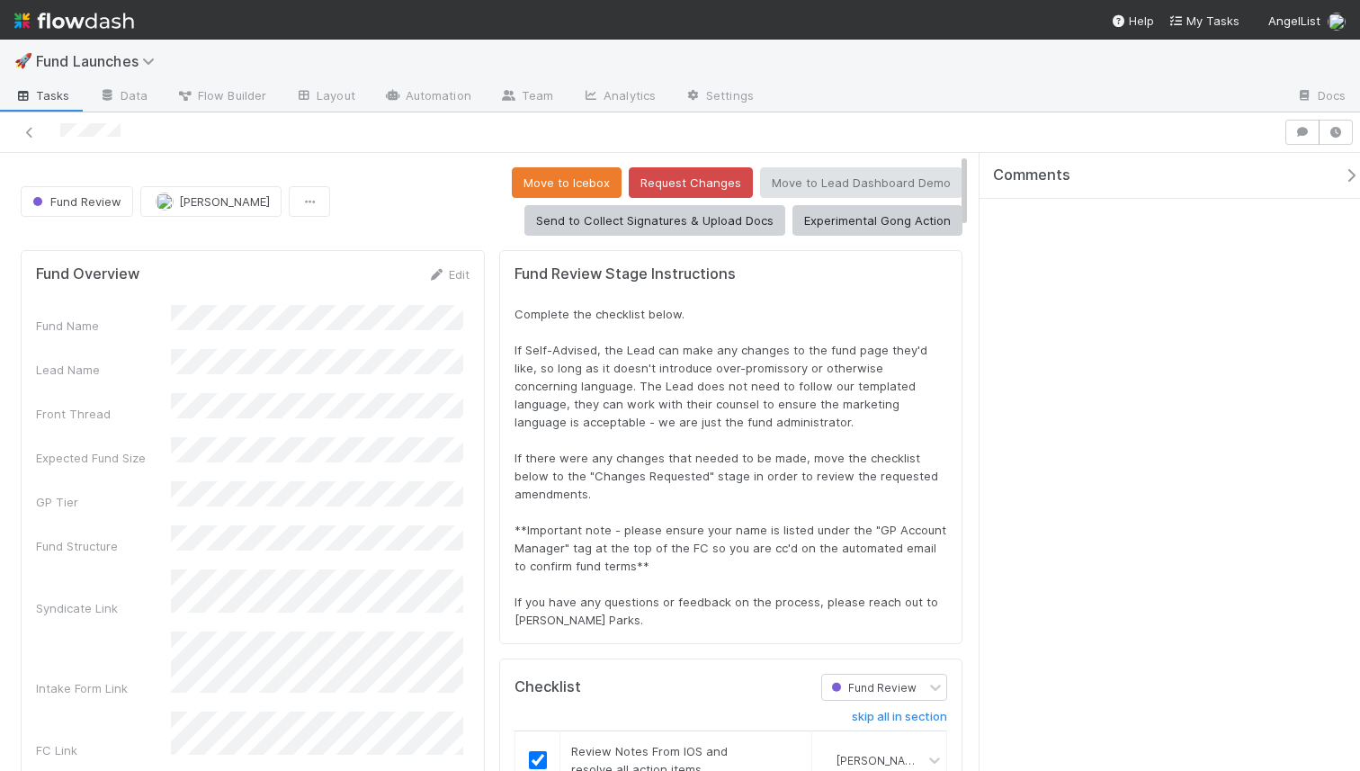
scroll to position [352, 884]
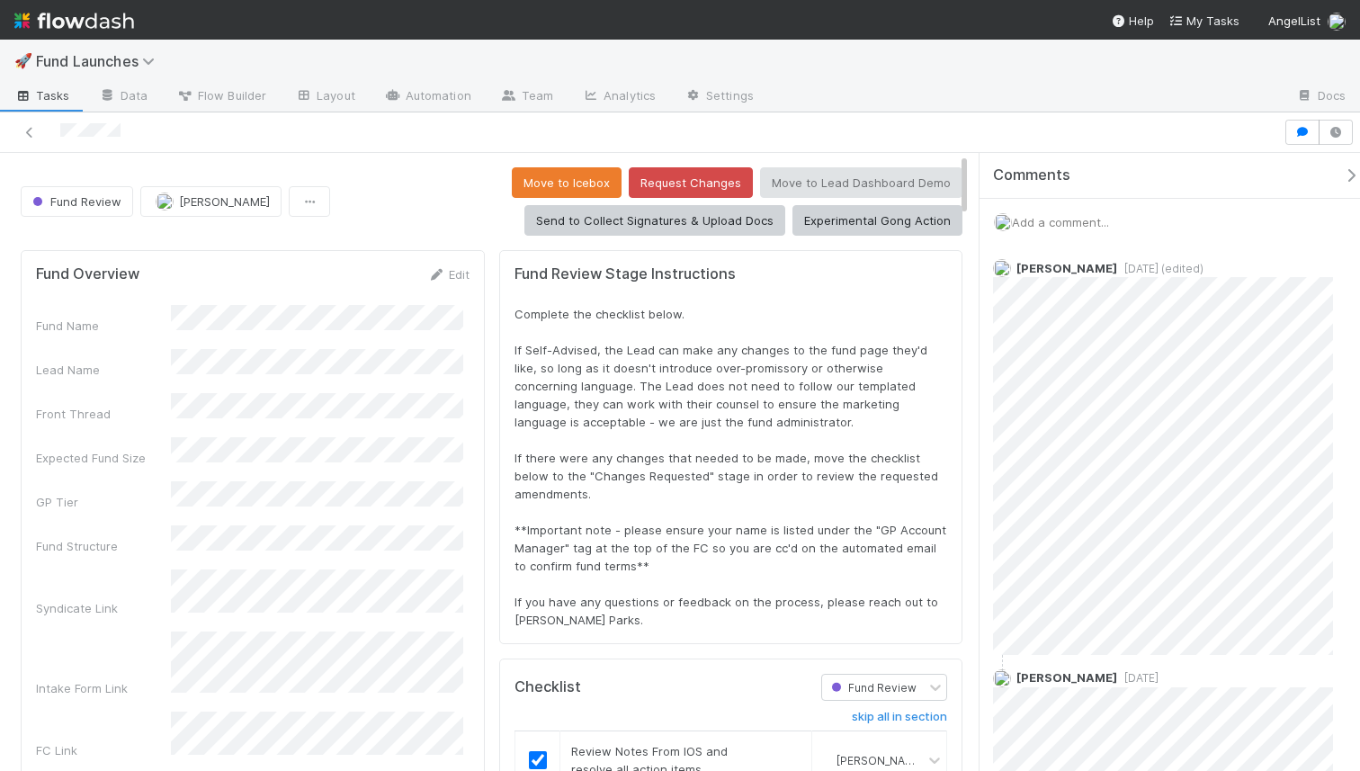
click at [1088, 220] on span "Add a comment..." at bounding box center [1060, 222] width 97 height 14
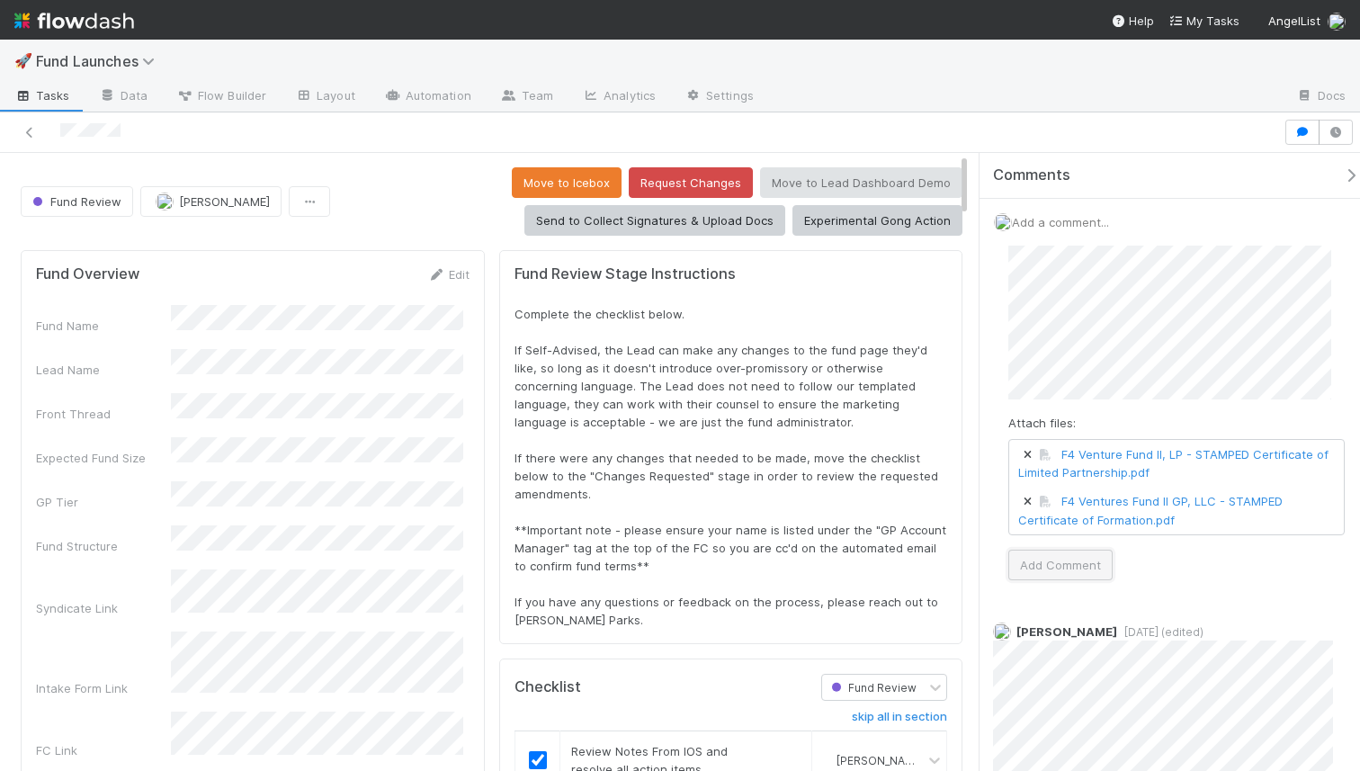
click at [1092, 564] on button "Add Comment" at bounding box center [1060, 565] width 104 height 31
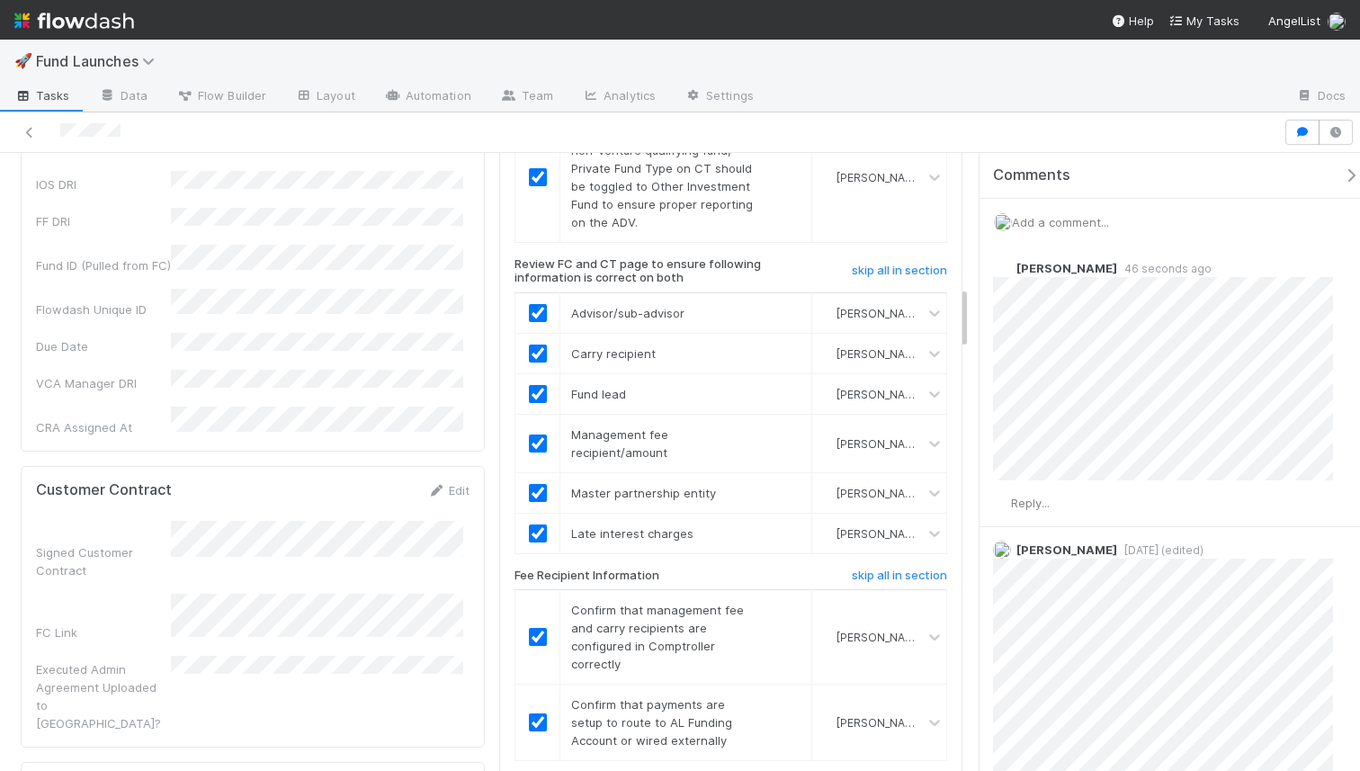
scroll to position [1283, 0]
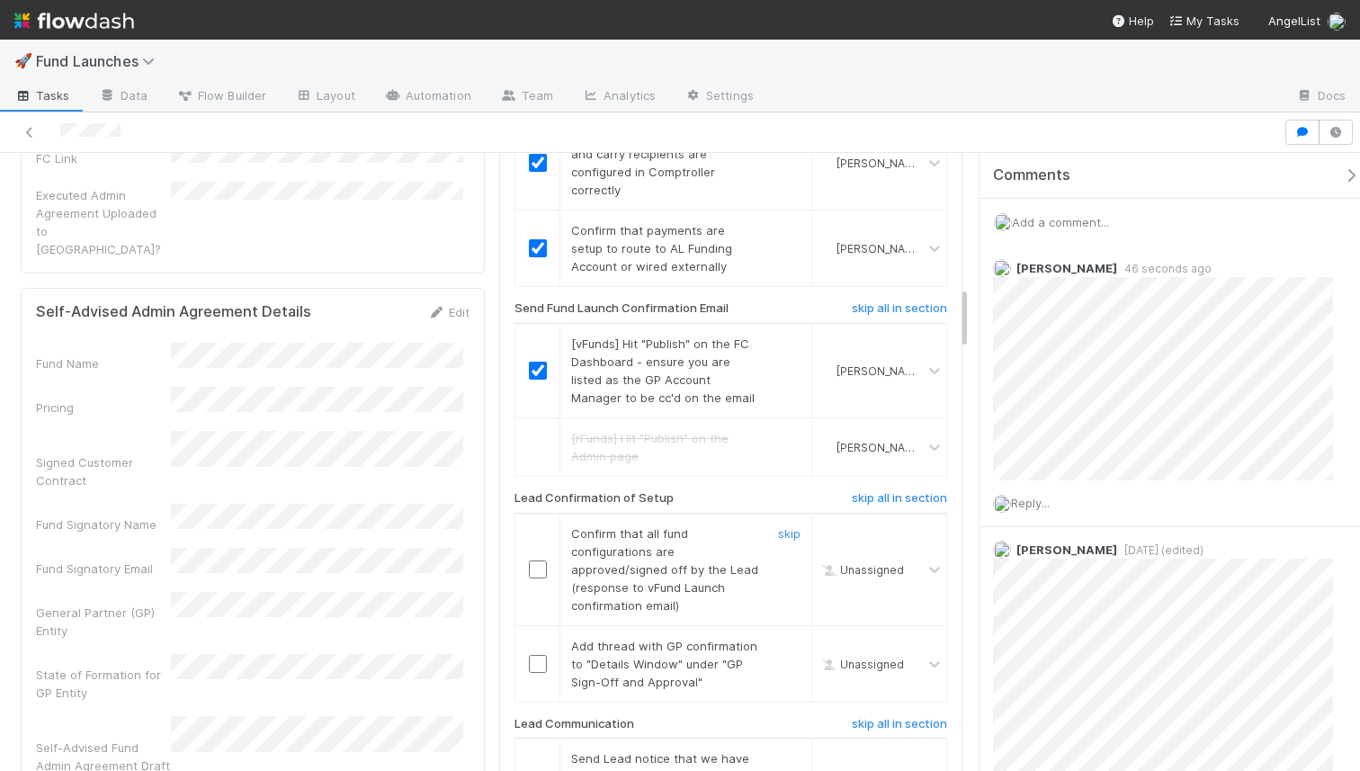
click at [529, 570] on input "checkbox" at bounding box center [538, 569] width 18 height 18
click at [530, 650] on td at bounding box center [537, 663] width 45 height 76
click at [530, 658] on input "checkbox" at bounding box center [538, 664] width 18 height 18
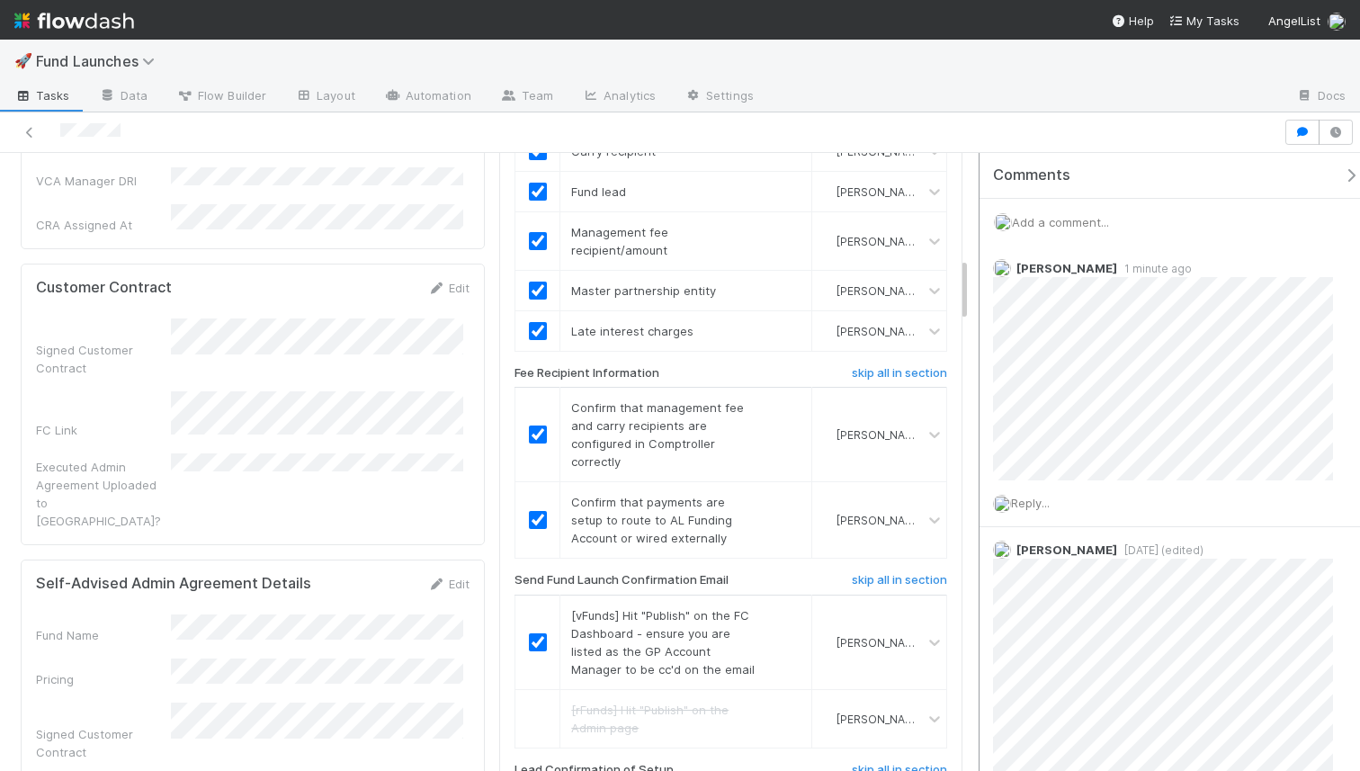
scroll to position [1481, 0]
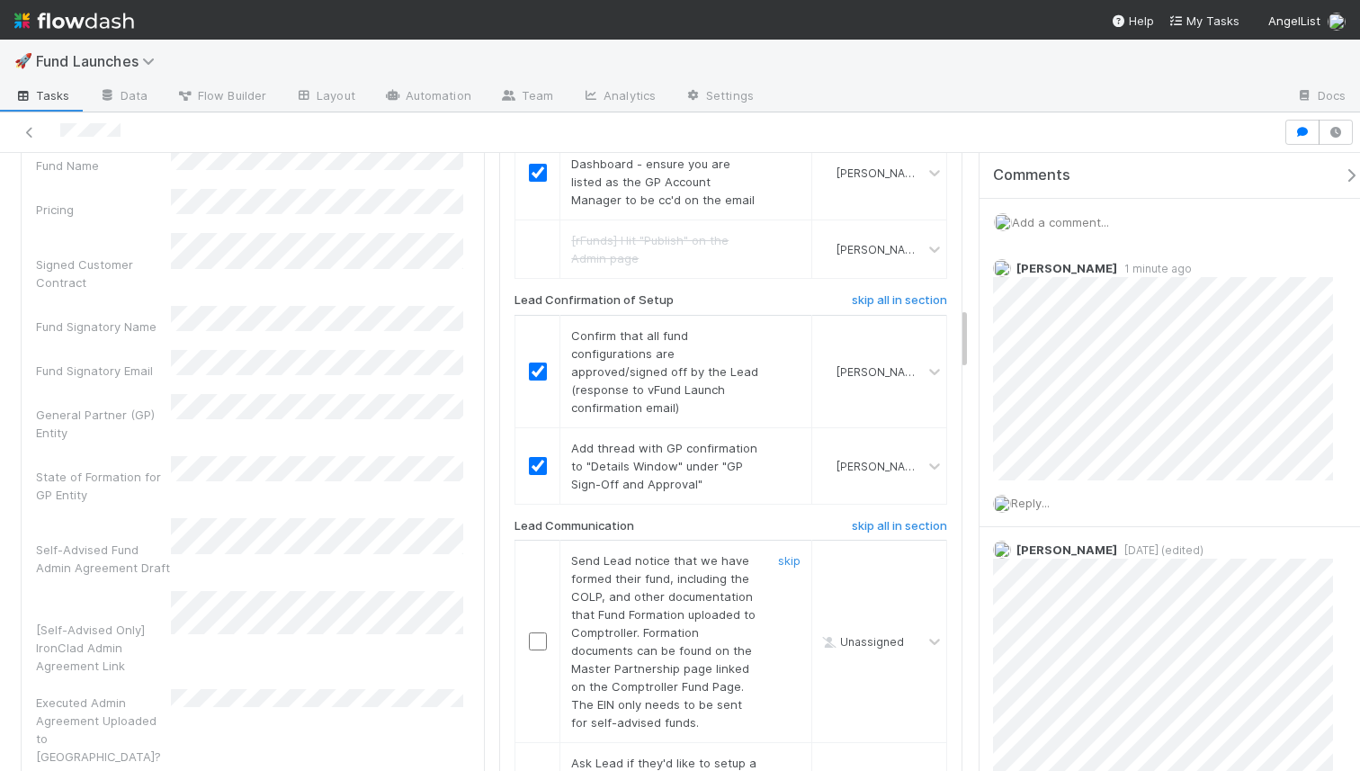
click at [532, 634] on input "checkbox" at bounding box center [538, 641] width 18 height 18
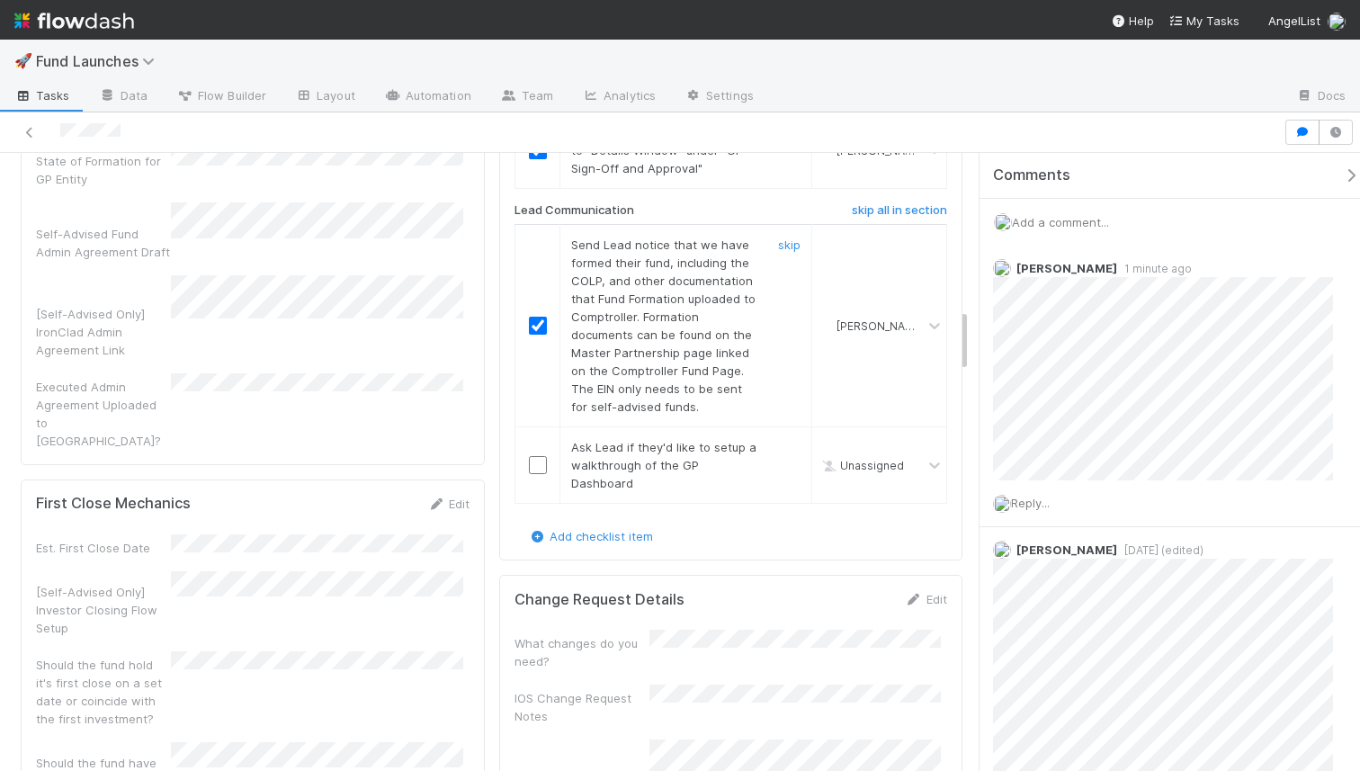
scroll to position [1981, 0]
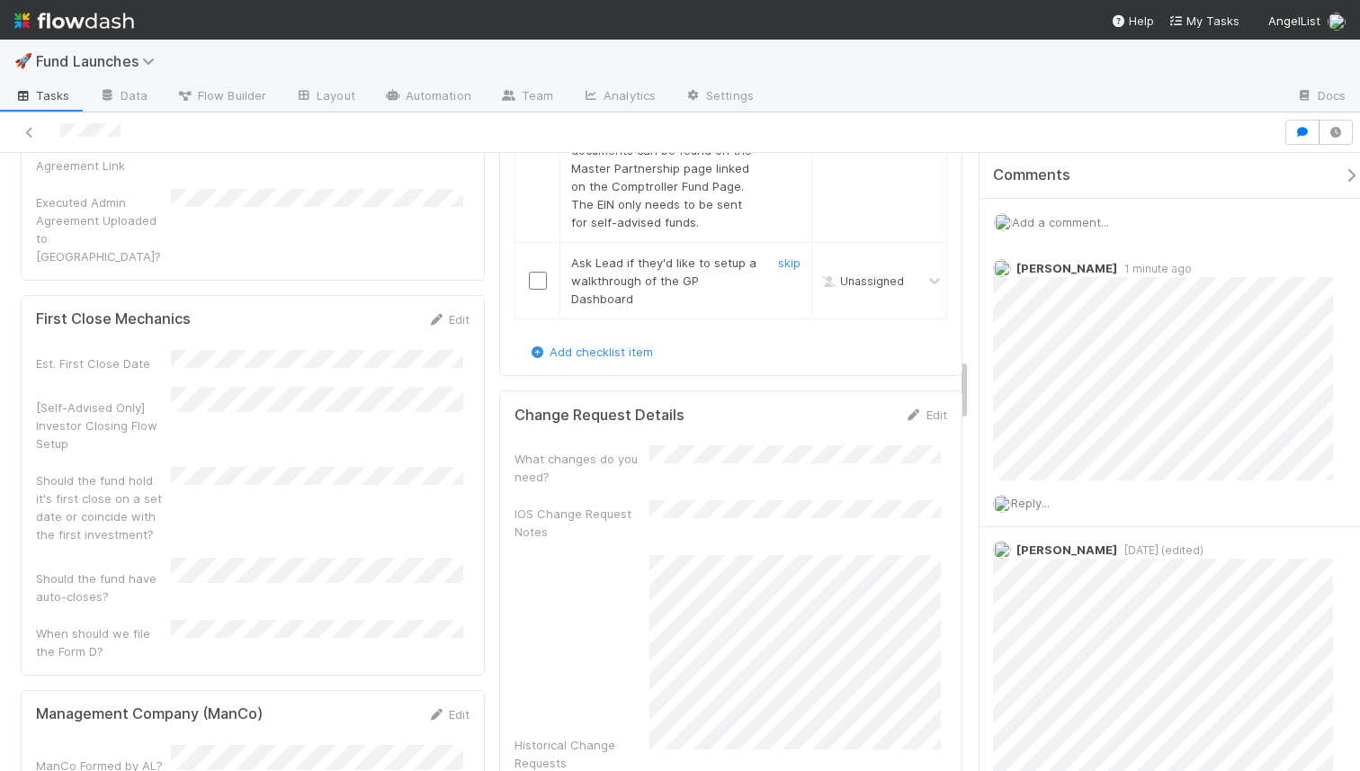
click at [536, 283] on input "checkbox" at bounding box center [538, 281] width 18 height 18
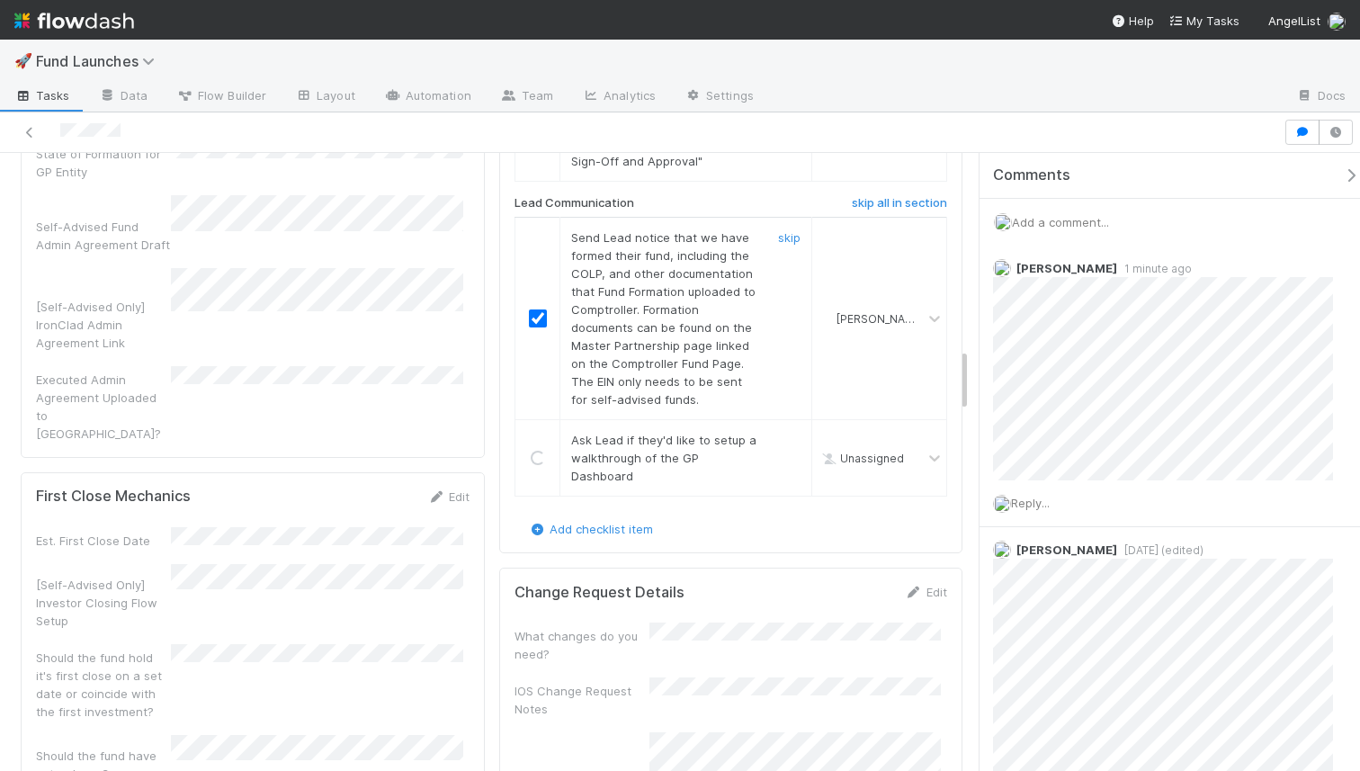
scroll to position [1711, 0]
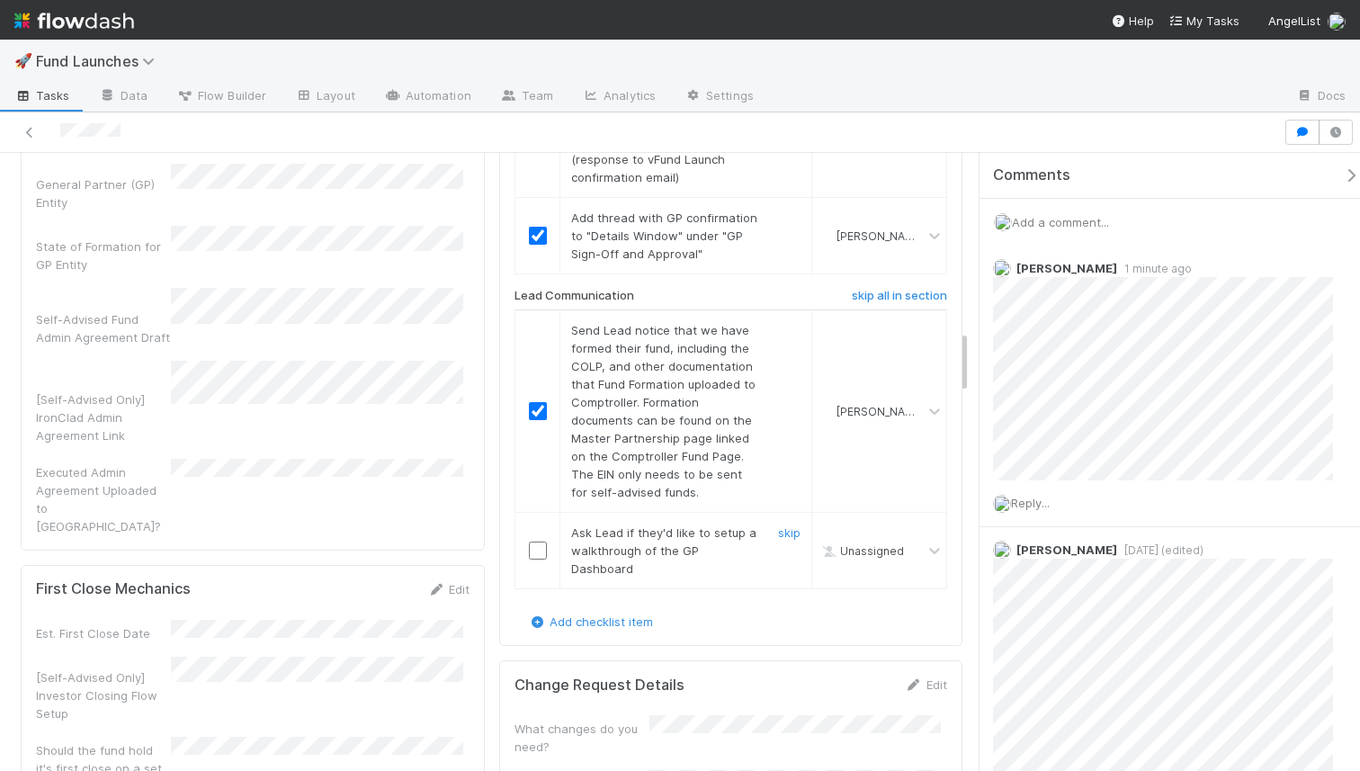
click at [529, 549] on input "checkbox" at bounding box center [538, 551] width 18 height 18
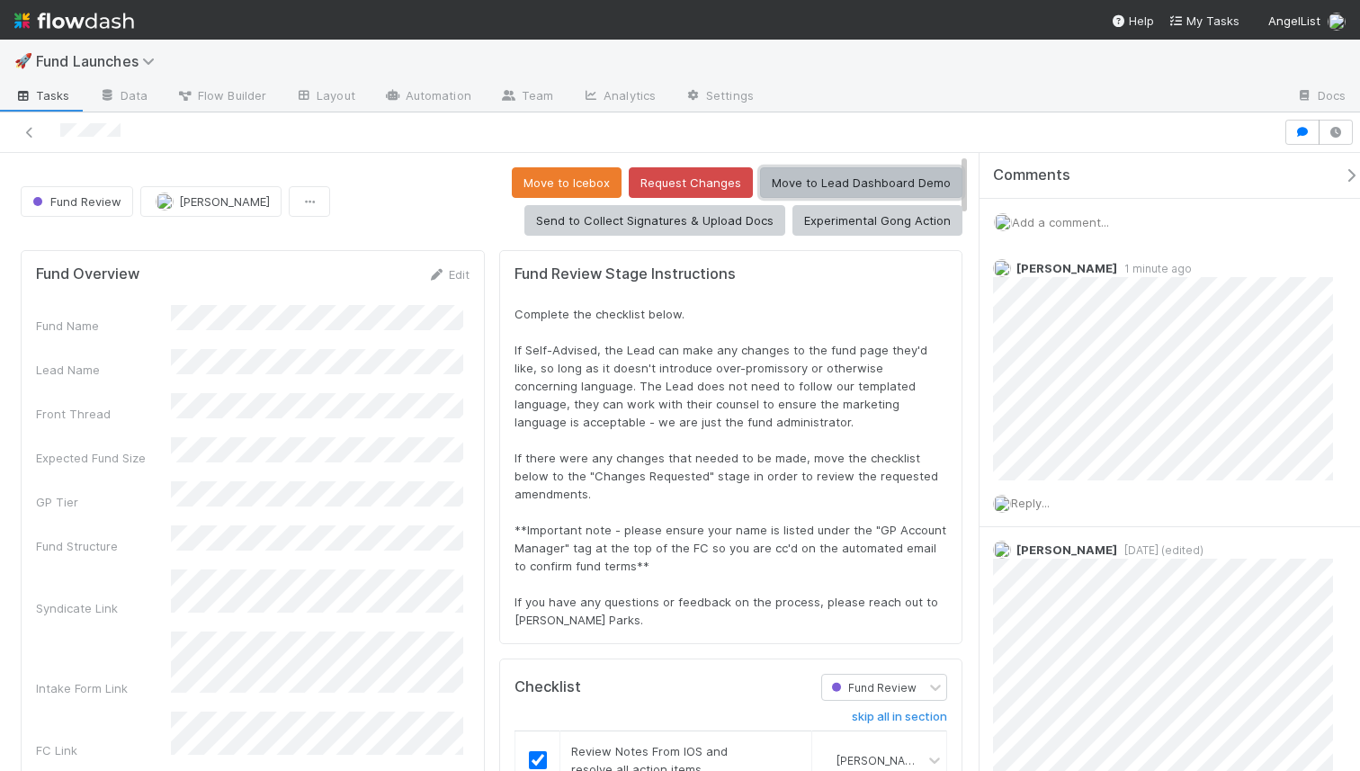
click at [762, 181] on button "Move to Lead Dashboard Demo" at bounding box center [861, 182] width 202 height 31
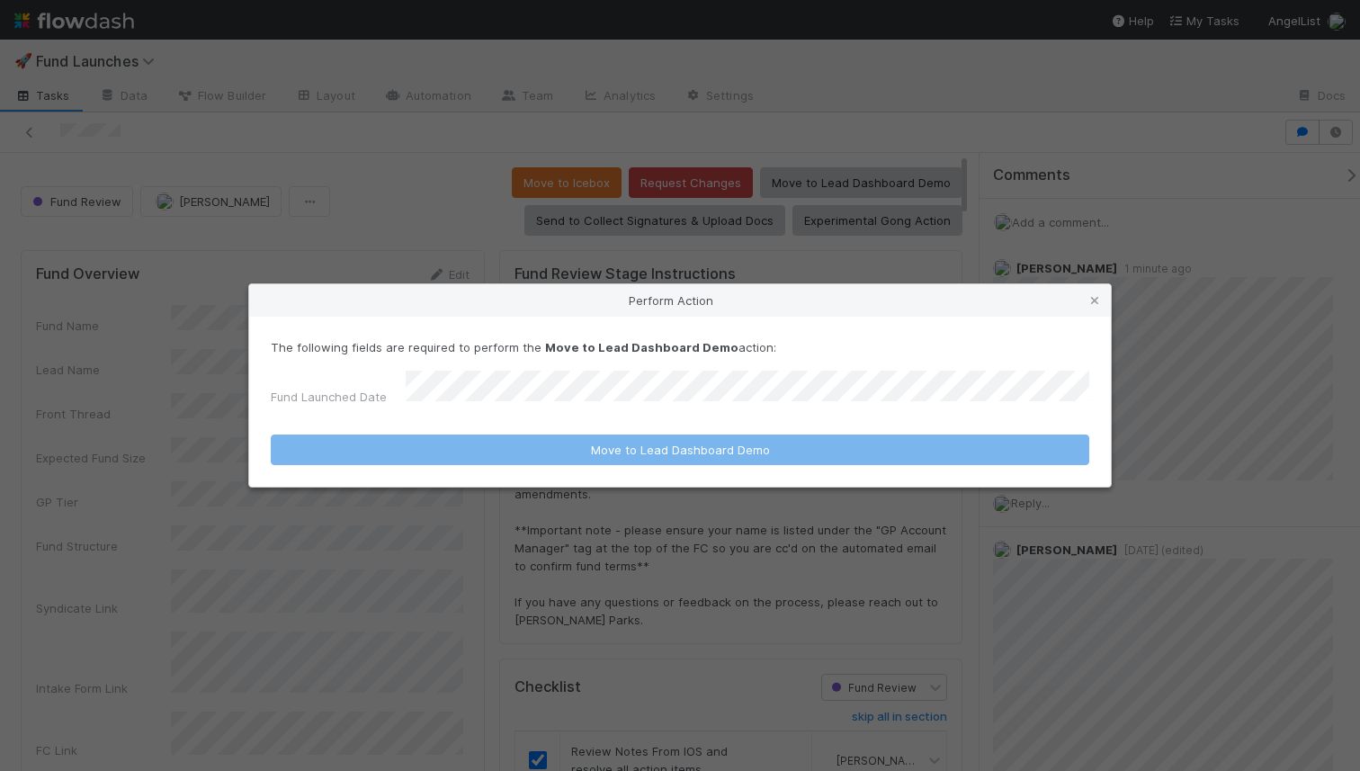
click at [588, 373] on div "The following fields are required to perform the Move to Lead Dashboard Demo ac…" at bounding box center [680, 375] width 819 height 75
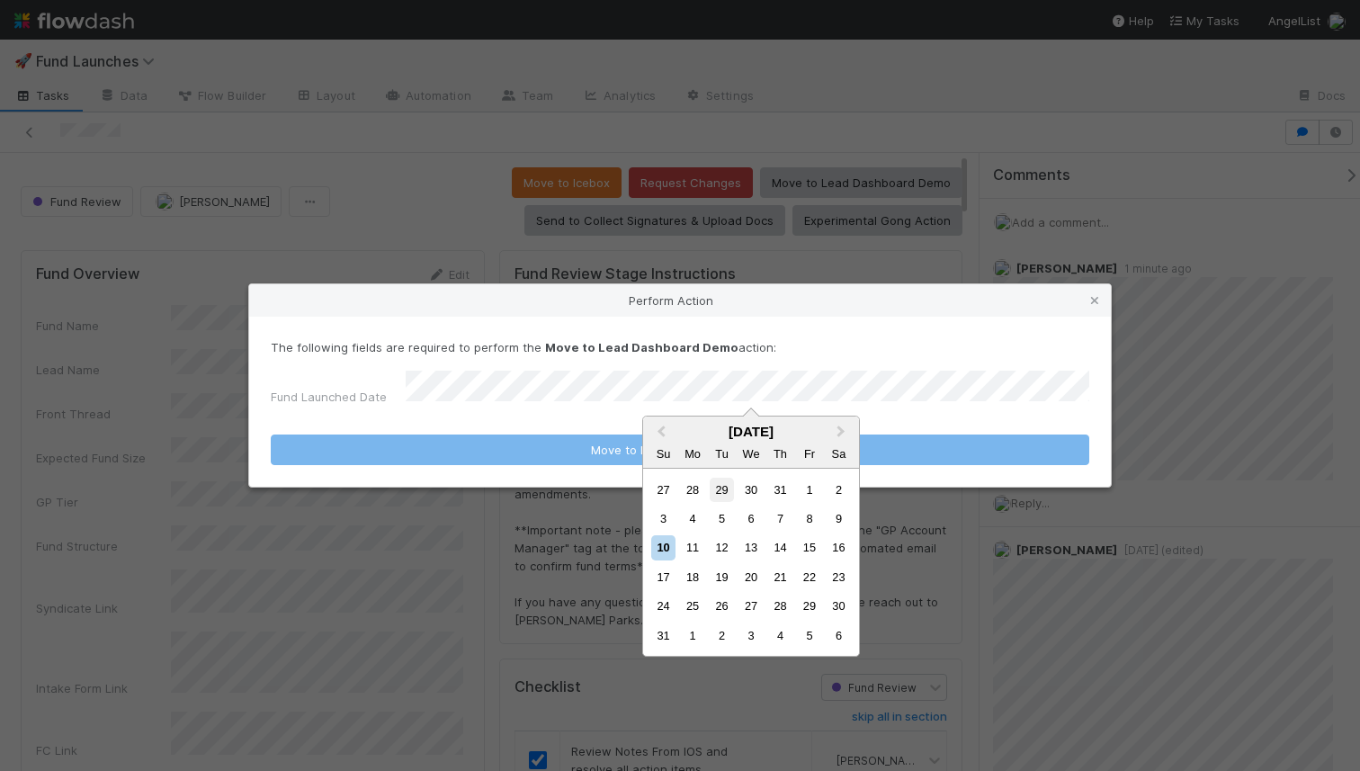
click at [721, 490] on div "29" at bounding box center [722, 490] width 24 height 24
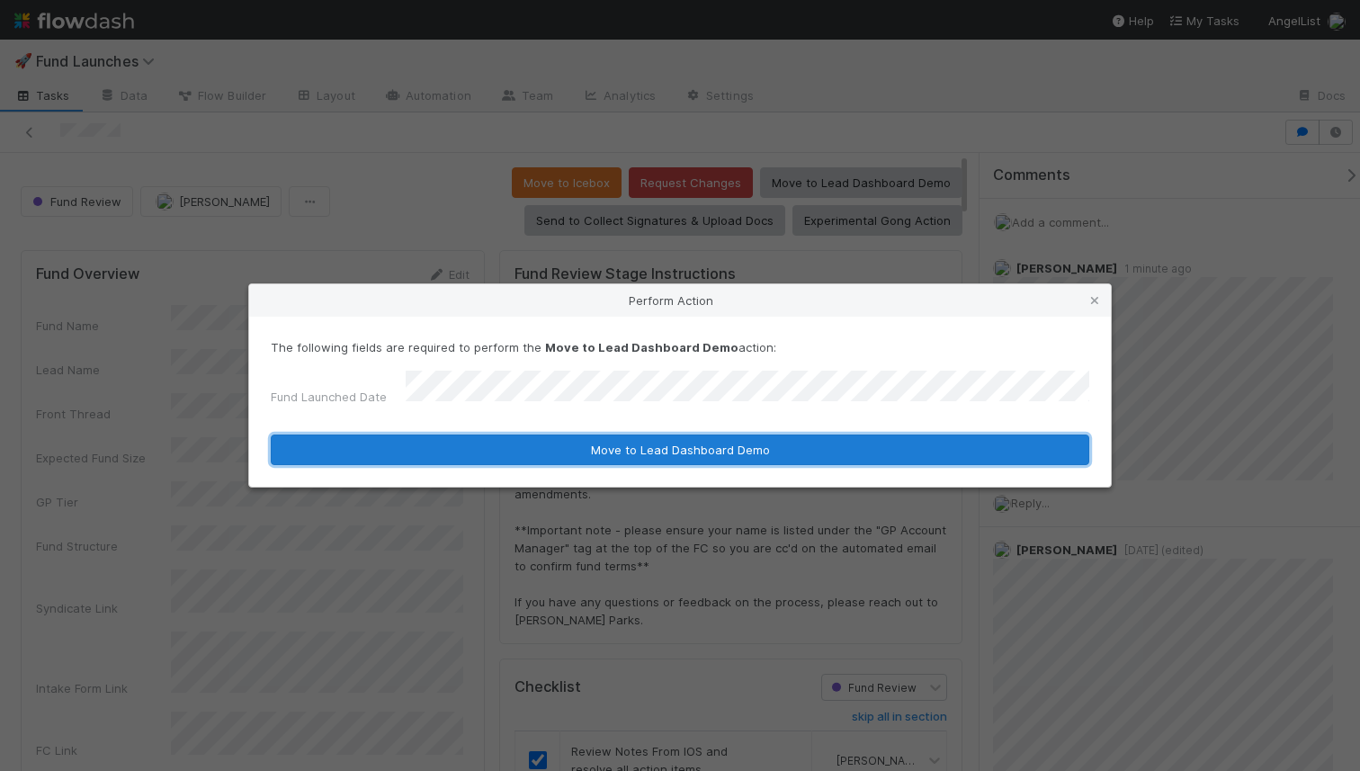
click at [773, 452] on button "Move to Lead Dashboard Demo" at bounding box center [680, 450] width 819 height 31
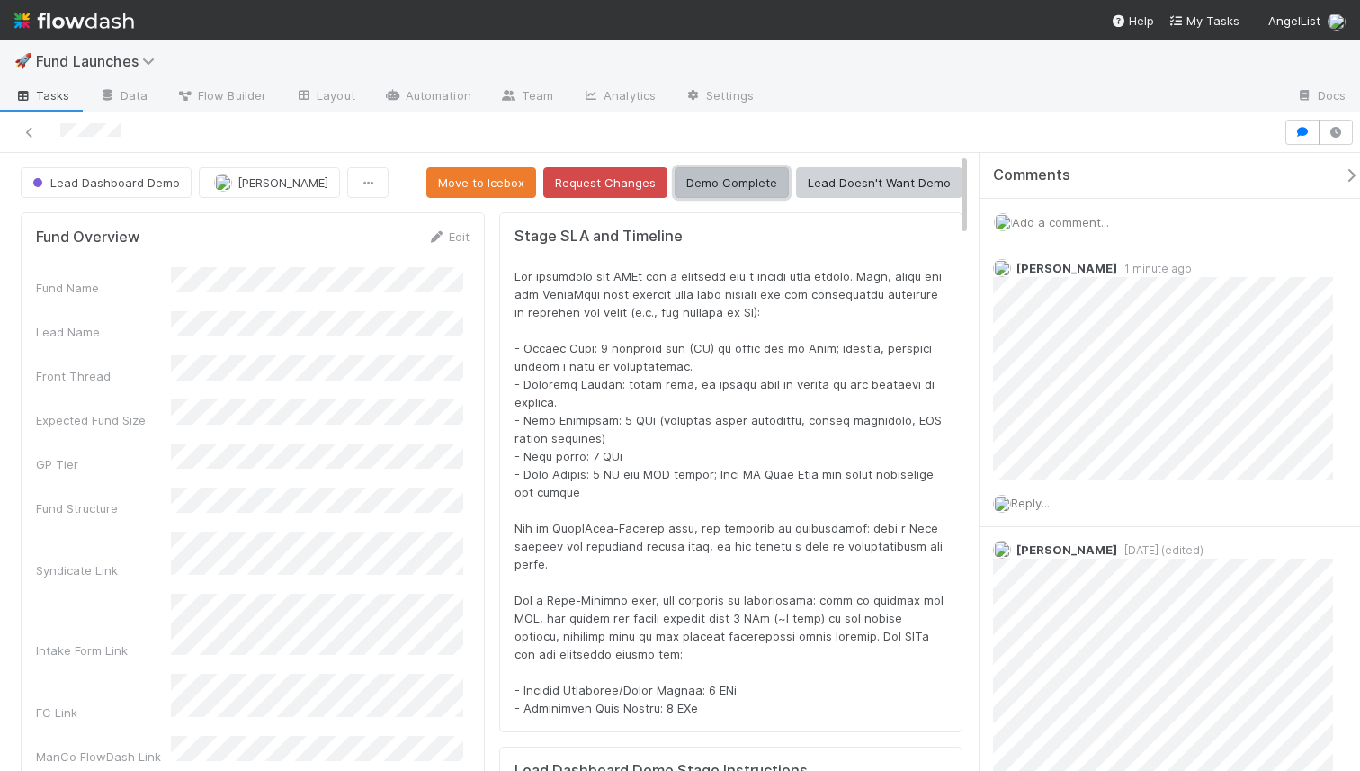
click at [754, 184] on button "Demo Complete" at bounding box center [732, 182] width 114 height 31
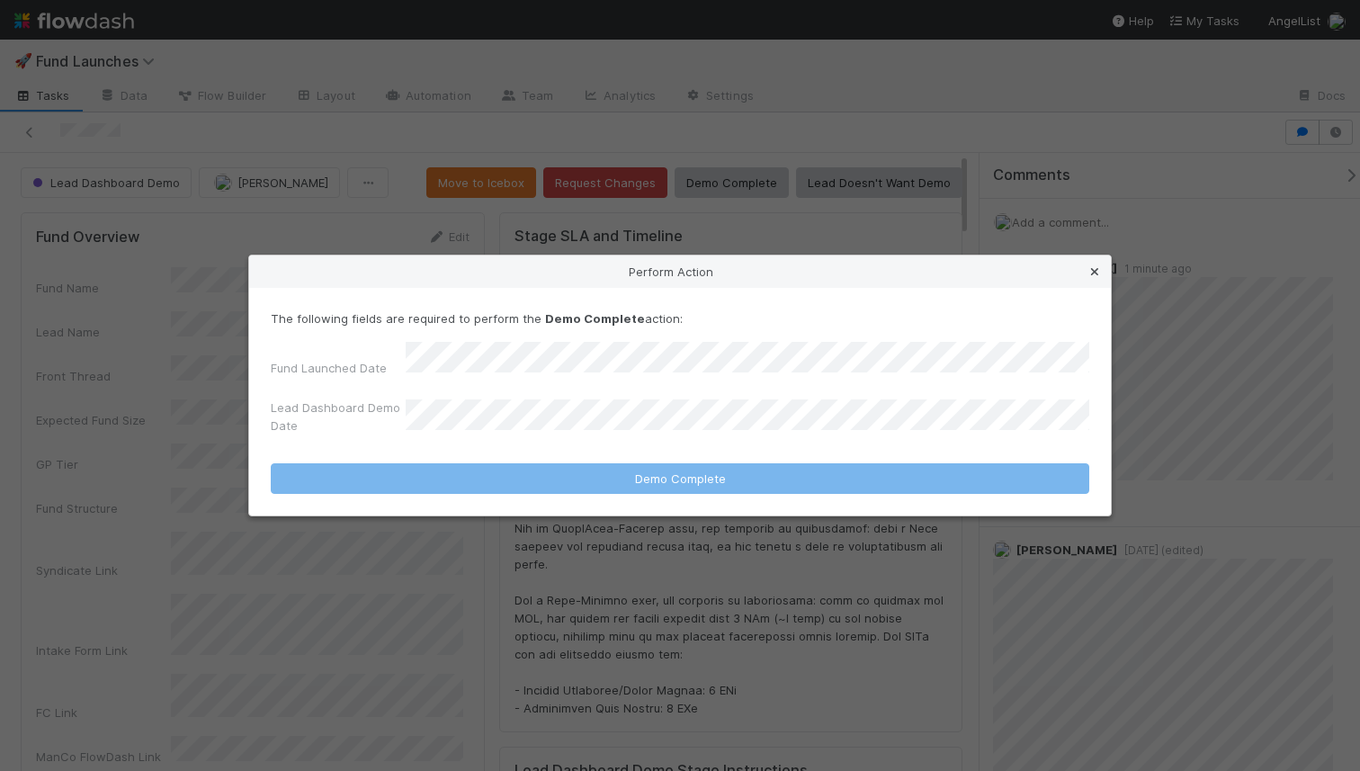
click at [1096, 277] on icon at bounding box center [1095, 272] width 18 height 12
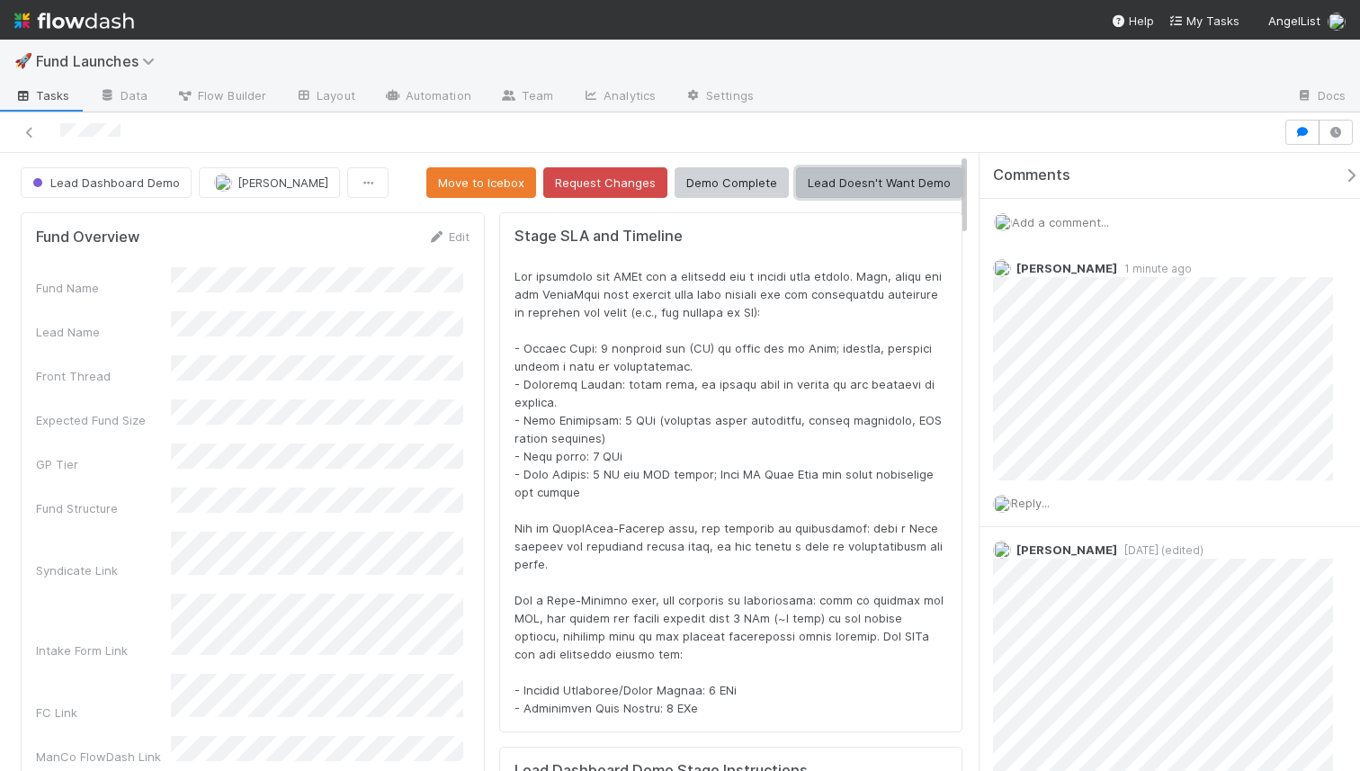
click at [896, 183] on button "Lead Doesn't Want Demo" at bounding box center [879, 182] width 166 height 31
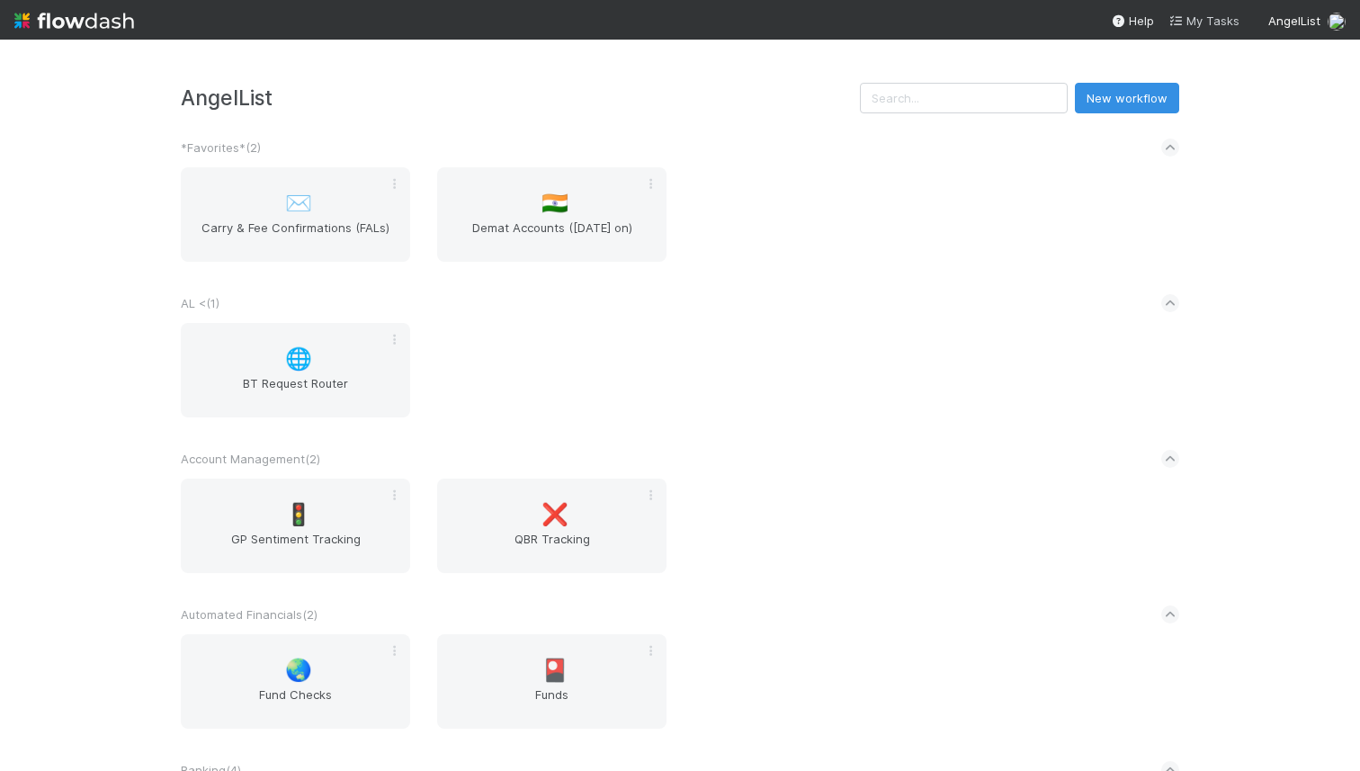
click at [1217, 28] on link "My Tasks" at bounding box center [1204, 21] width 71 height 18
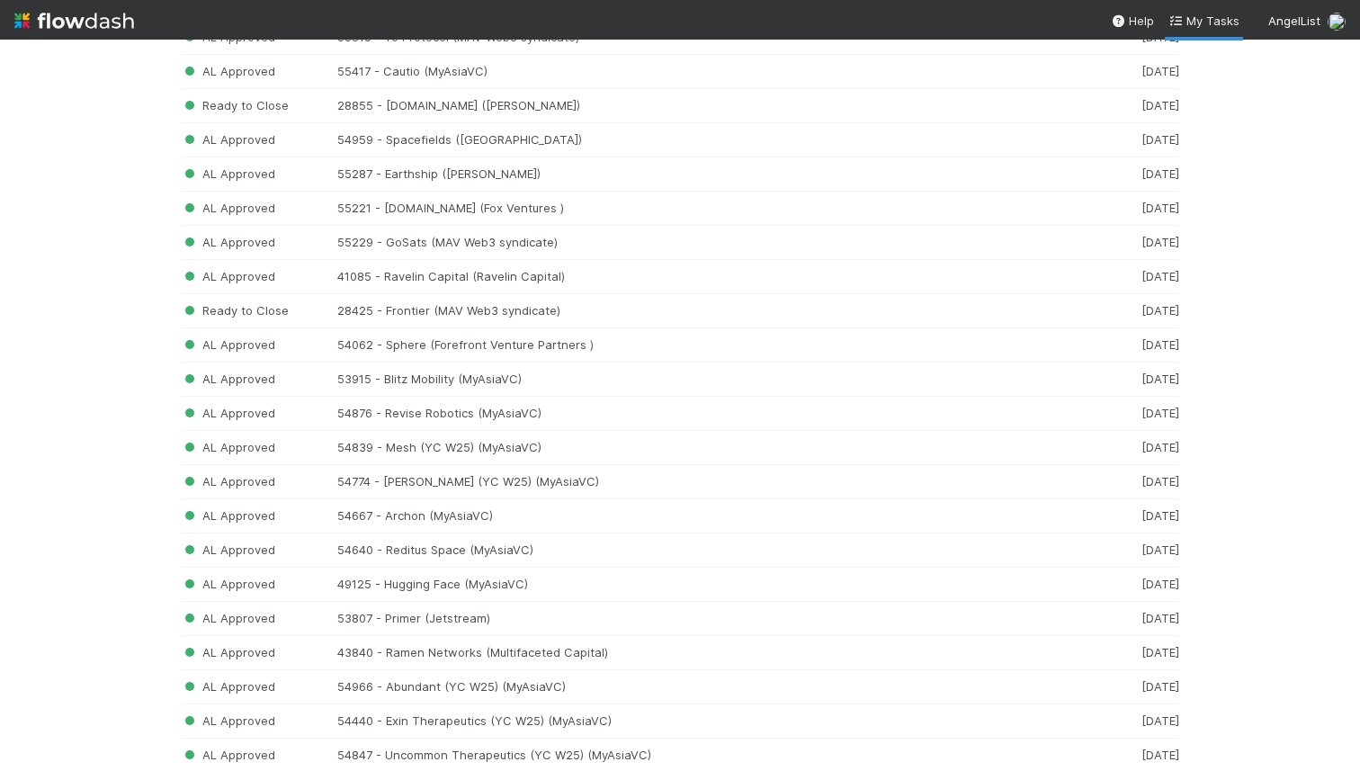
scroll to position [1483, 0]
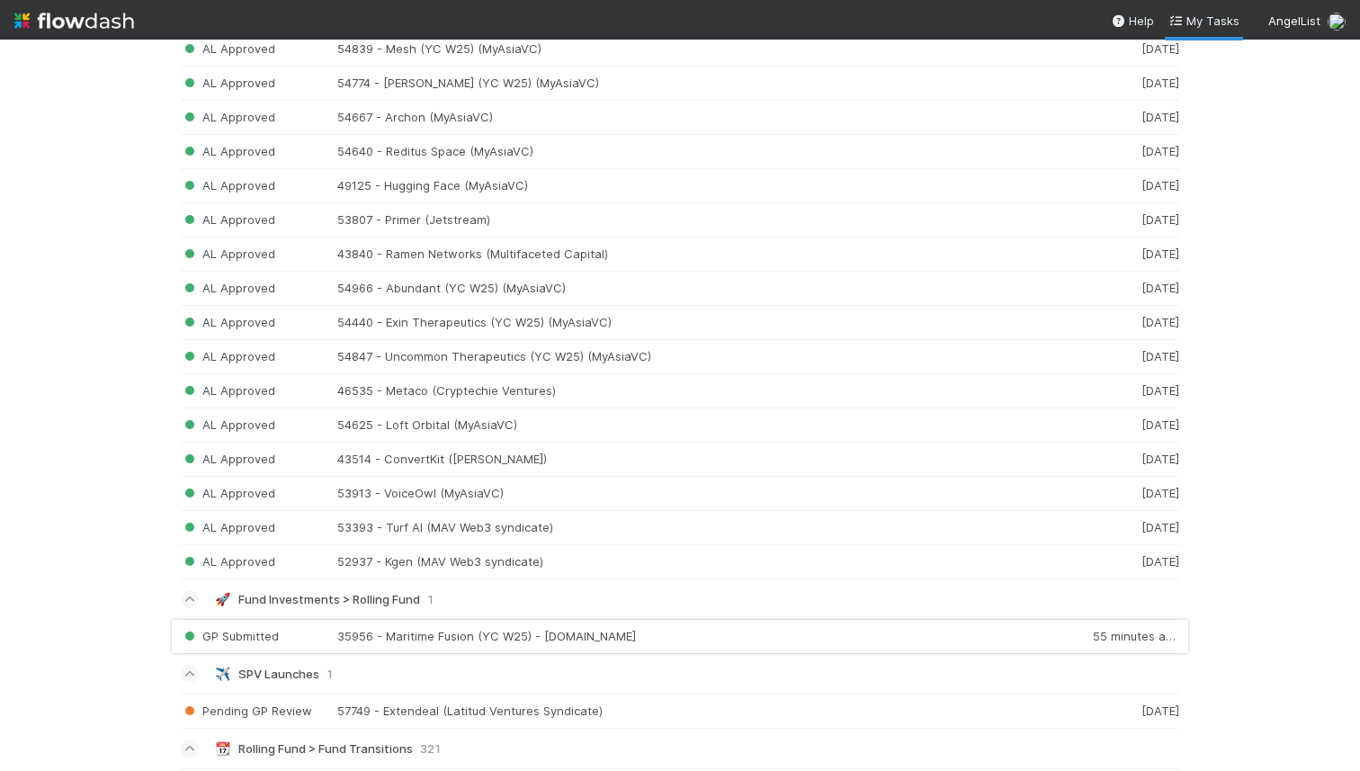
click at [650, 630] on div "GP Submitted 35956 - Maritime Fusion (YC W25) - Schox.vc 55 minutes ago" at bounding box center [680, 636] width 999 height 35
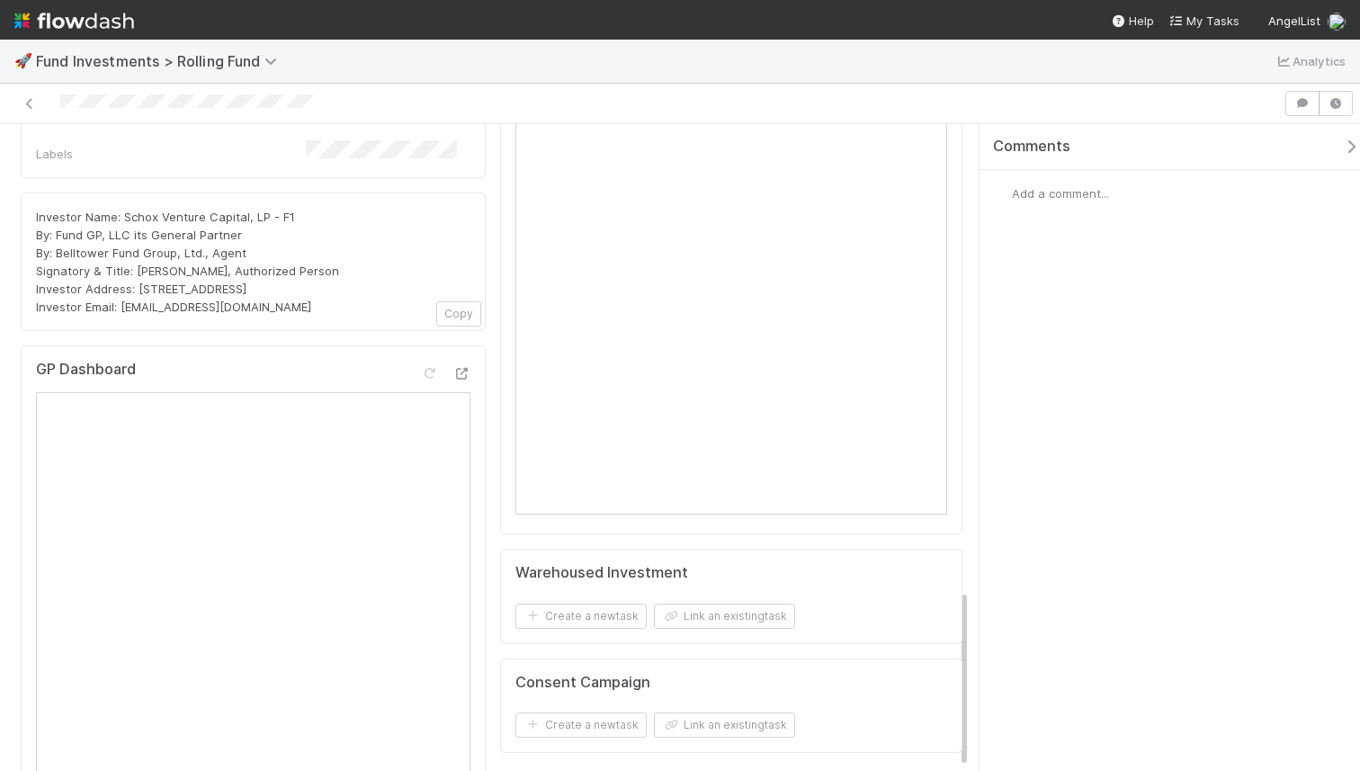
scroll to position [1417, 0]
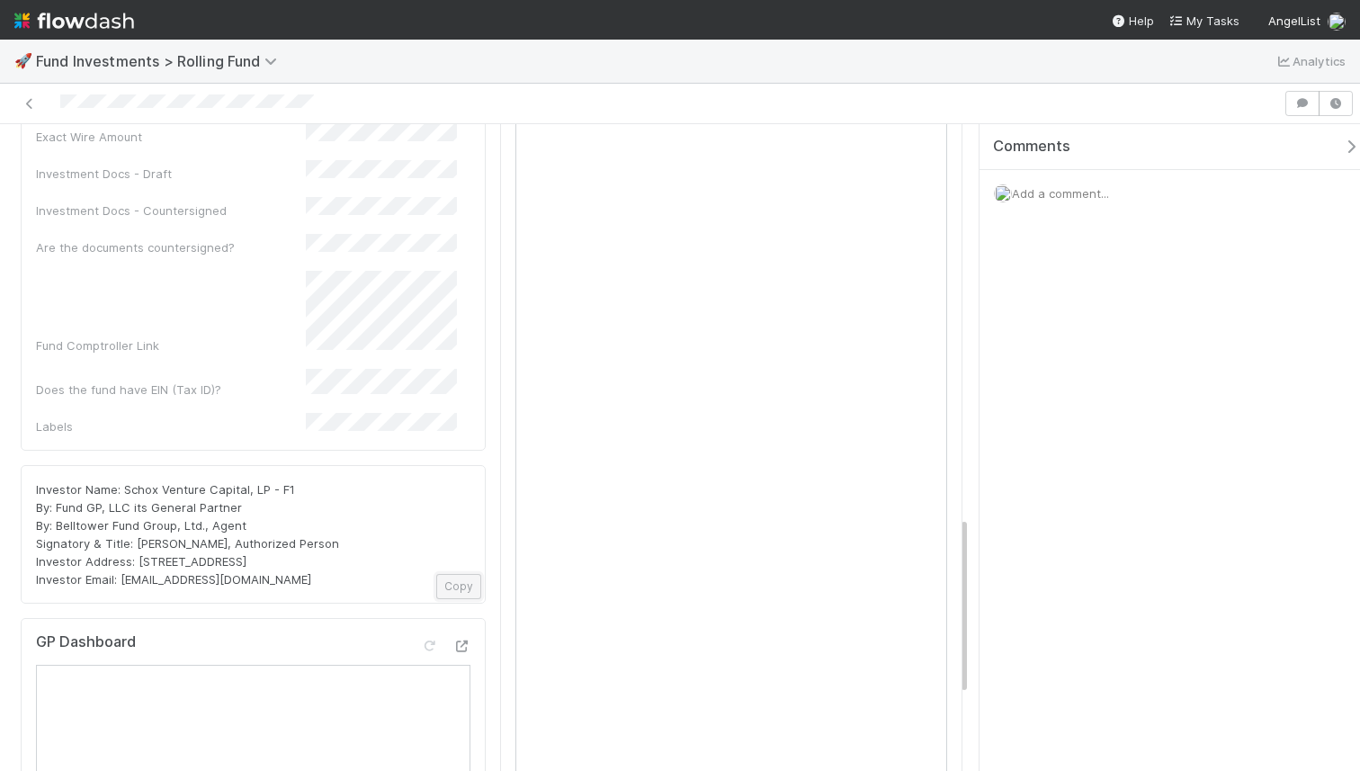
click at [447, 574] on button "Copy" at bounding box center [458, 586] width 45 height 25
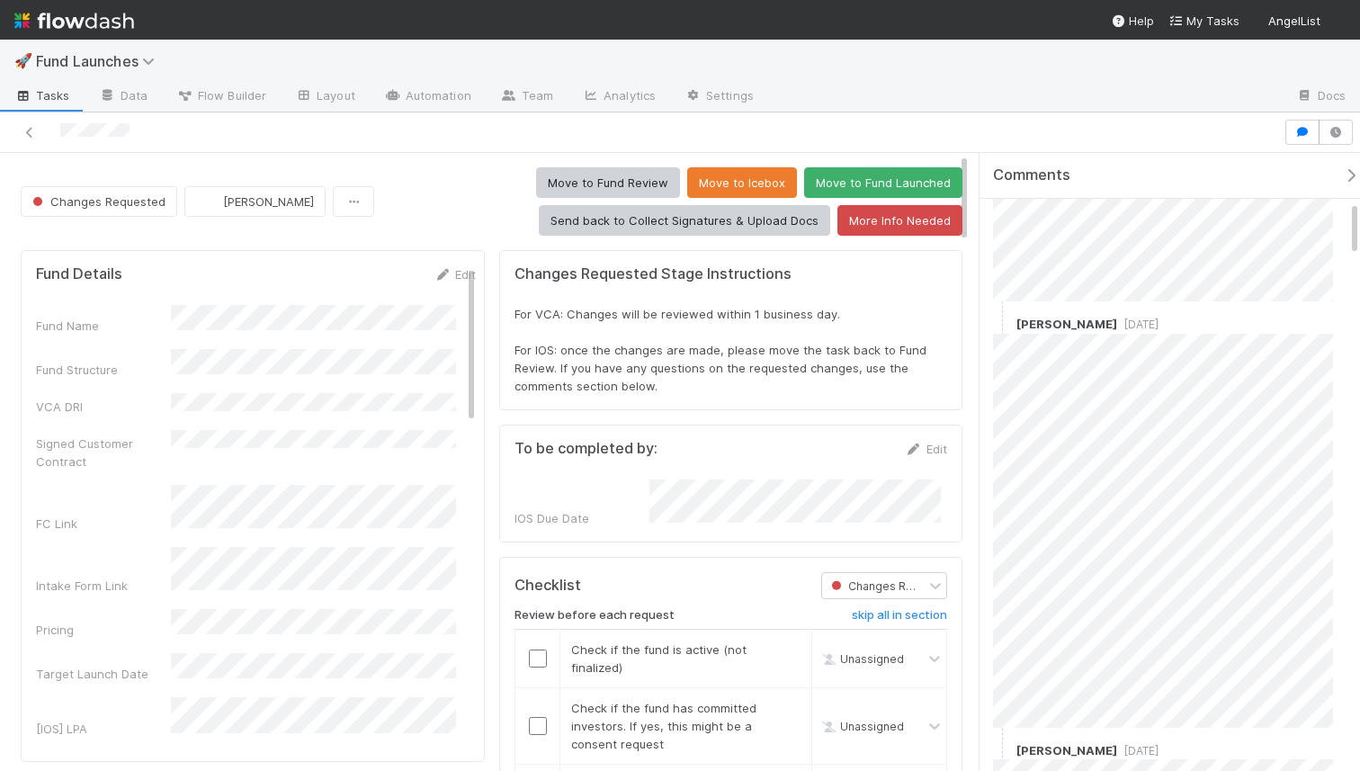
scroll to position [532, 0]
